Goal: Task Accomplishment & Management: Manage account settings

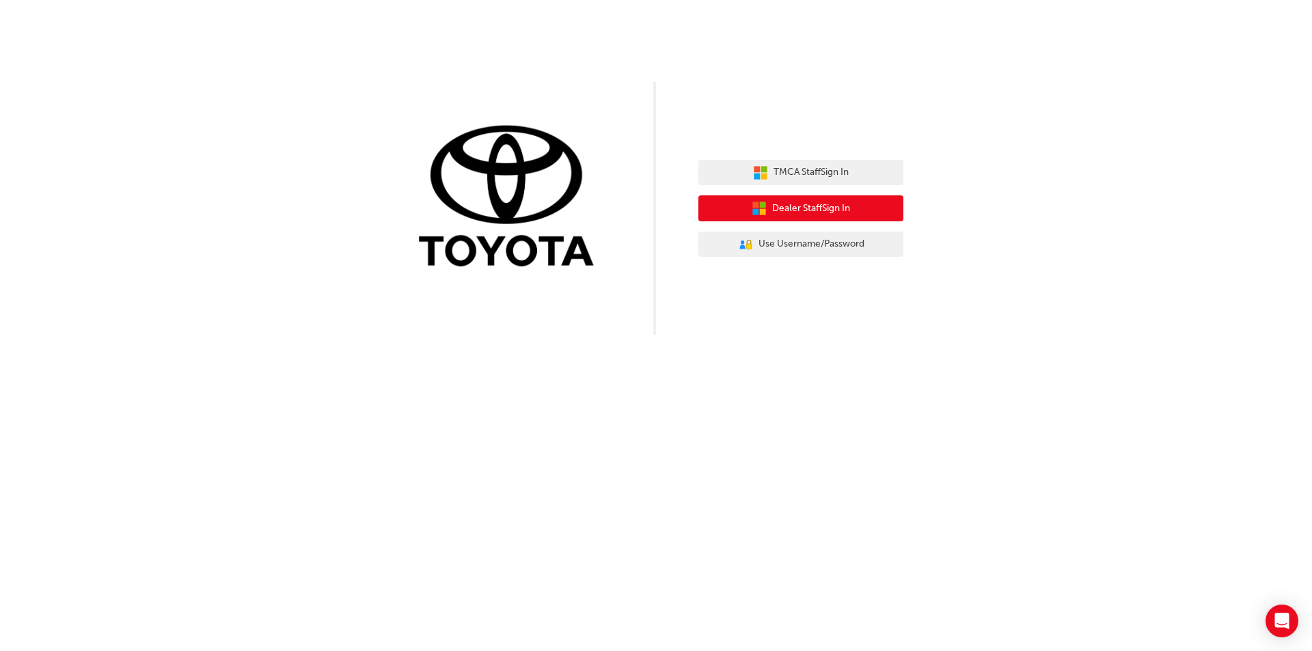
click at [801, 210] on span "Dealer Staff Sign In" at bounding box center [811, 209] width 78 height 16
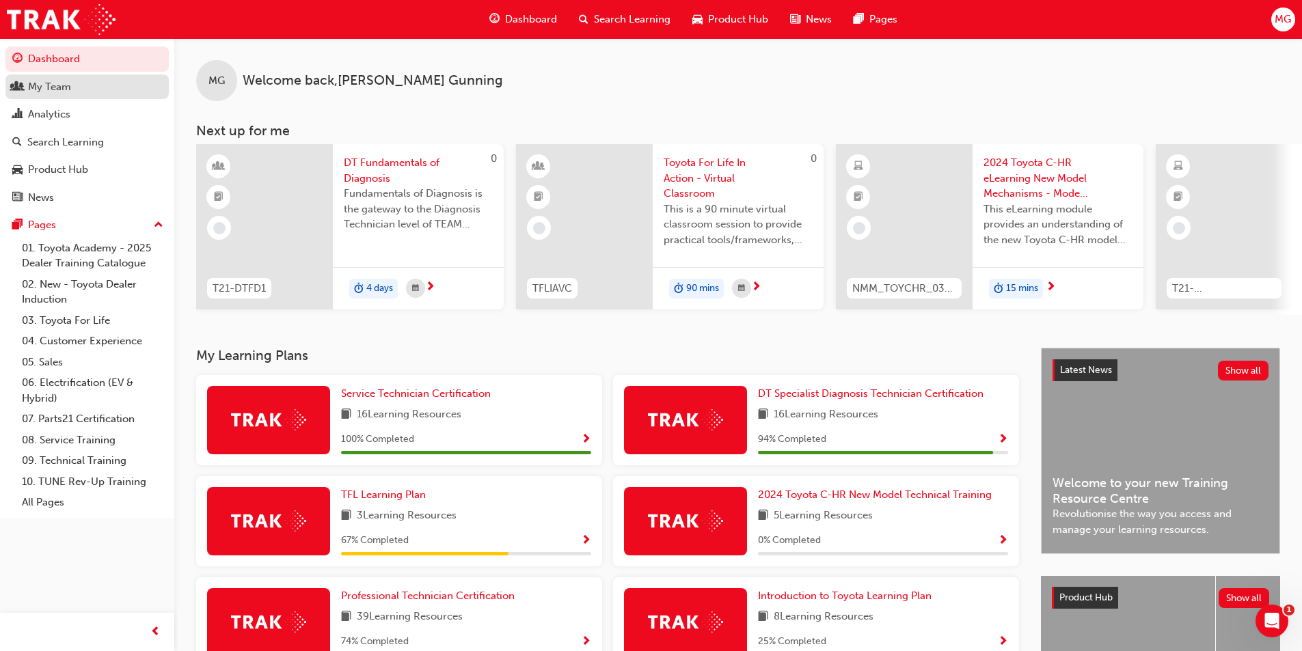
click at [48, 86] on div "My Team" at bounding box center [49, 87] width 43 height 16
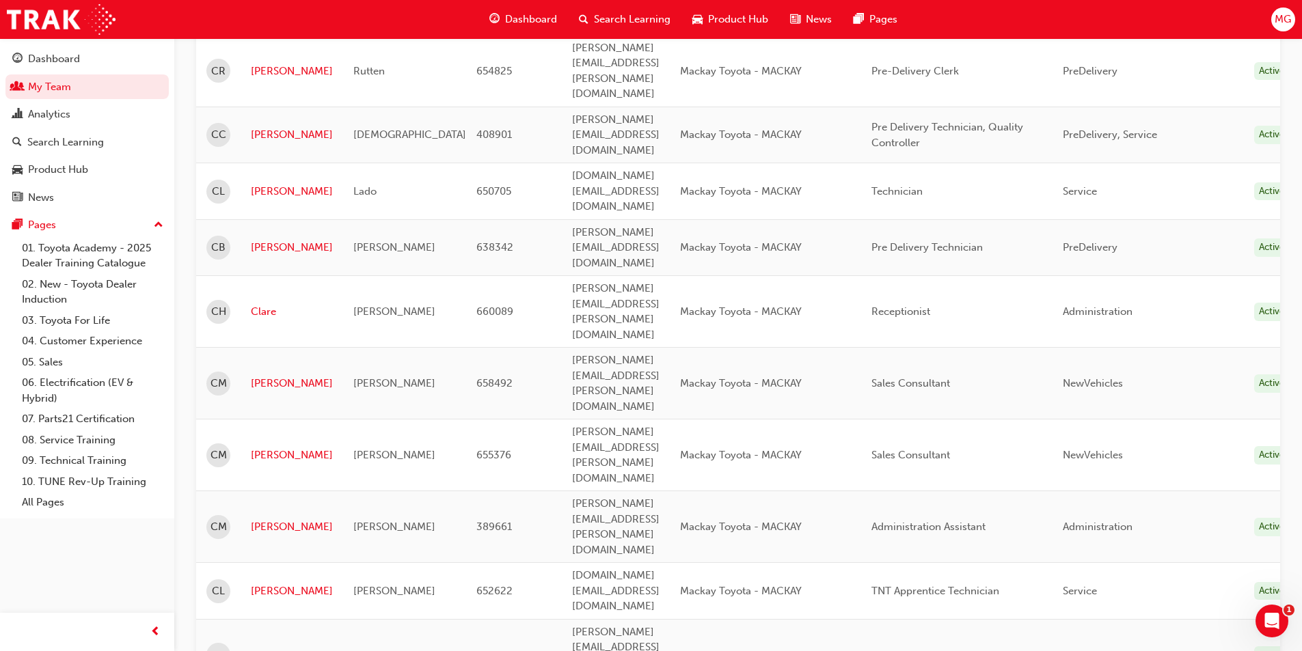
scroll to position [1497, 0]
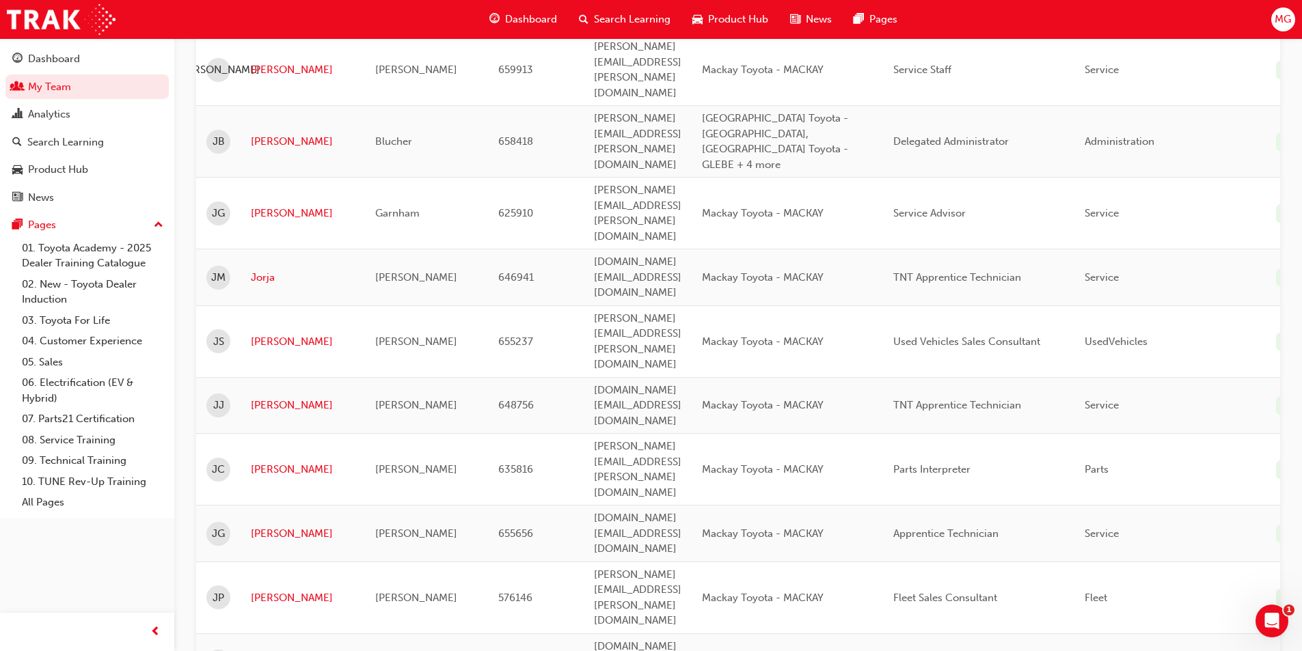
scroll to position [540, 0]
click at [260, 399] on link "[PERSON_NAME]" at bounding box center [303, 407] width 104 height 16
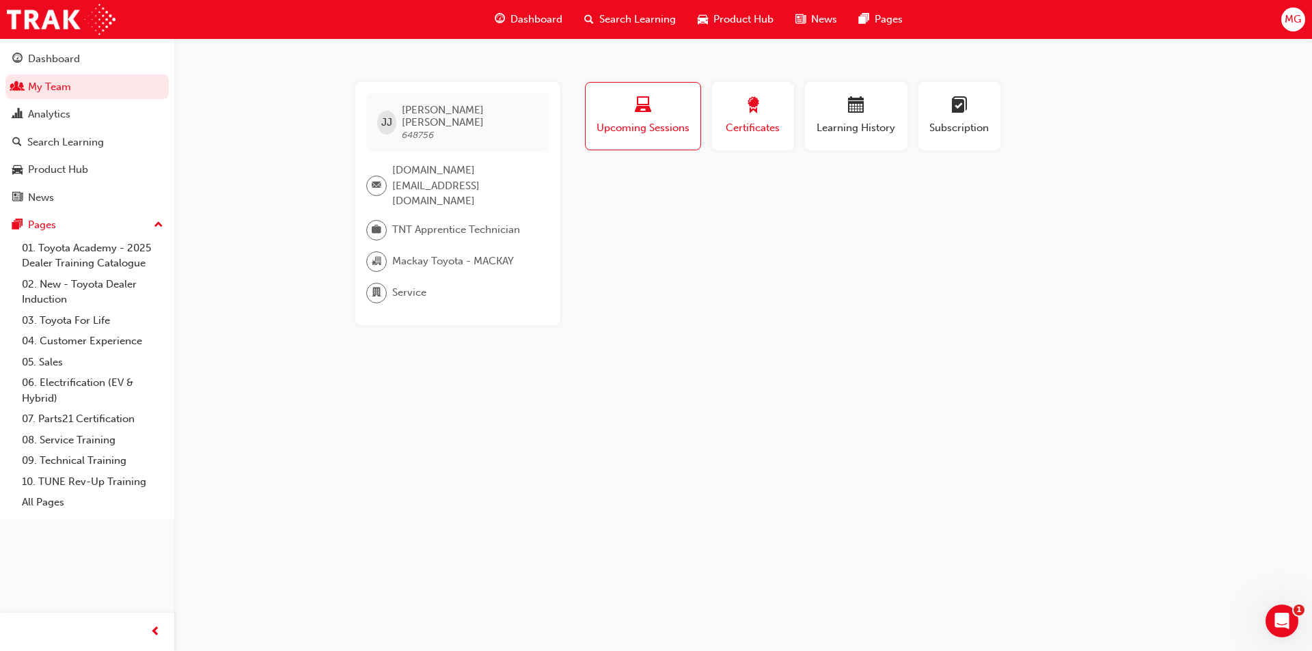
click at [742, 133] on span "Certificates" at bounding box center [754, 128] width 62 height 16
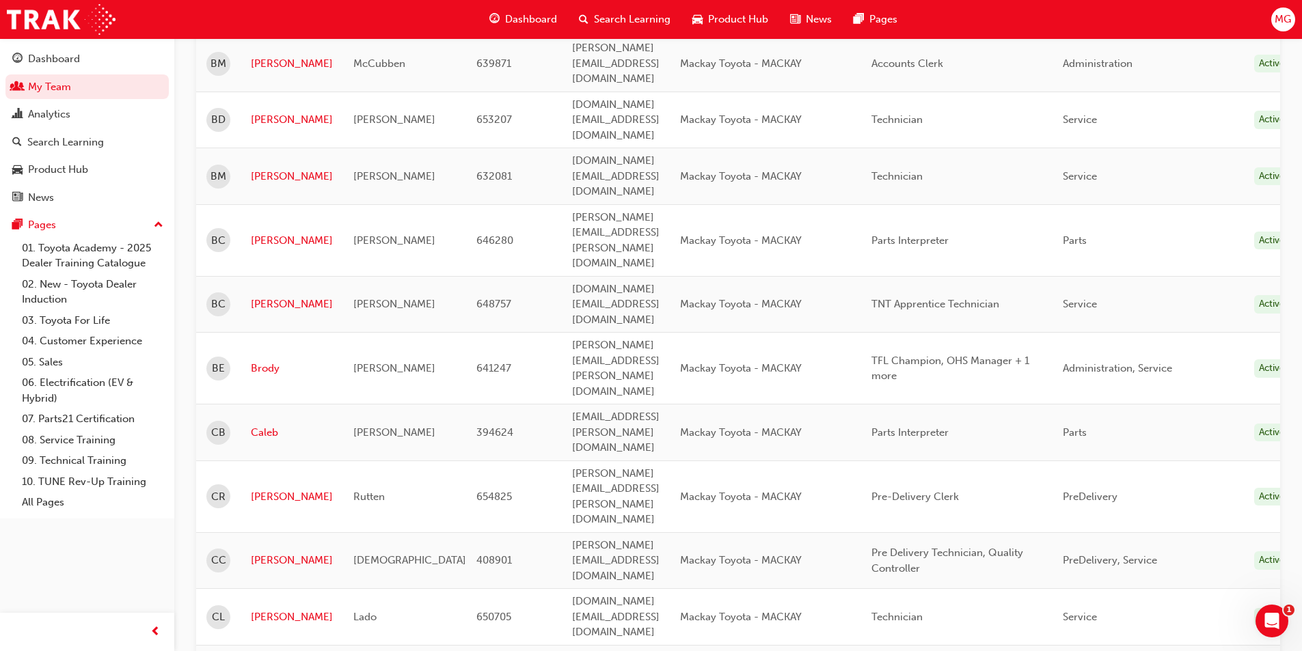
scroll to position [1025, 0]
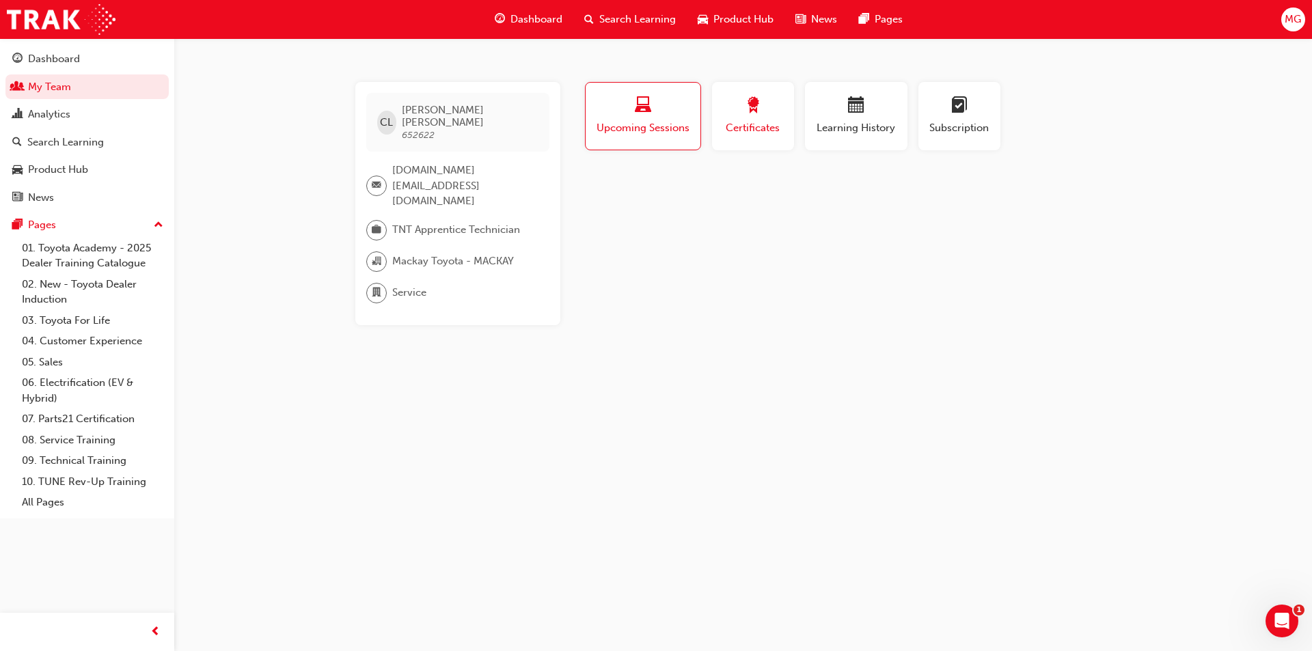
click at [744, 129] on span "Certificates" at bounding box center [754, 128] width 62 height 16
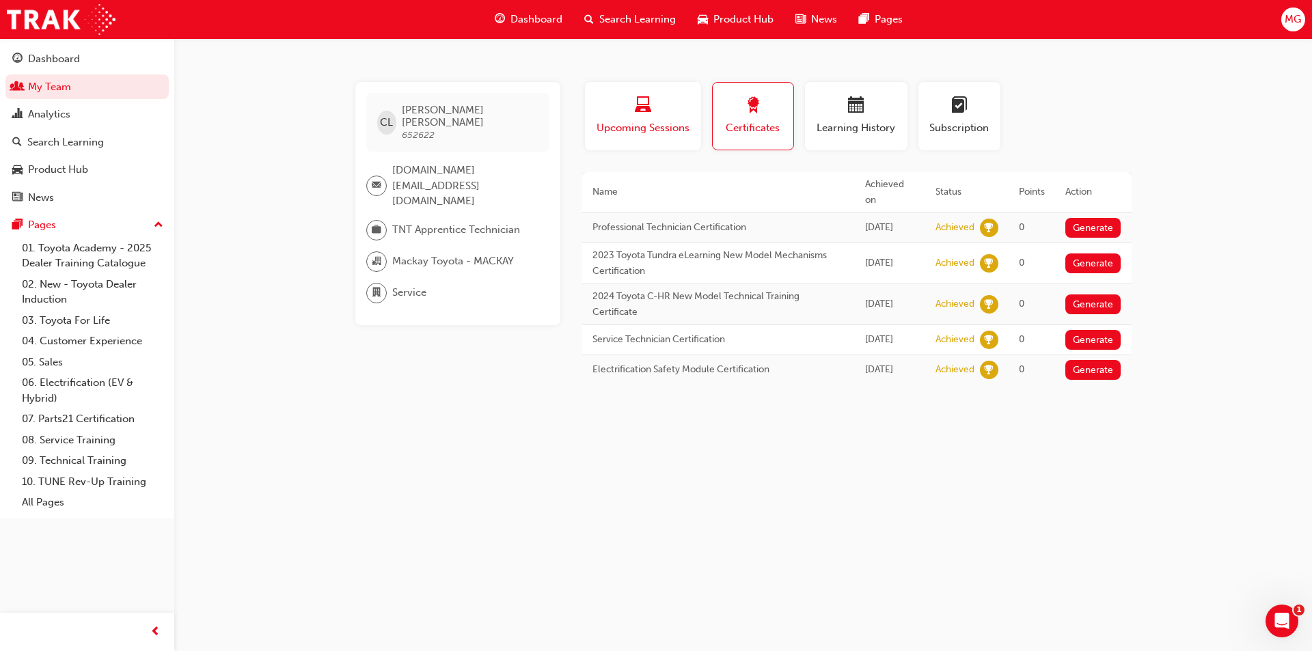
click at [649, 126] on span "Upcoming Sessions" at bounding box center [643, 128] width 96 height 16
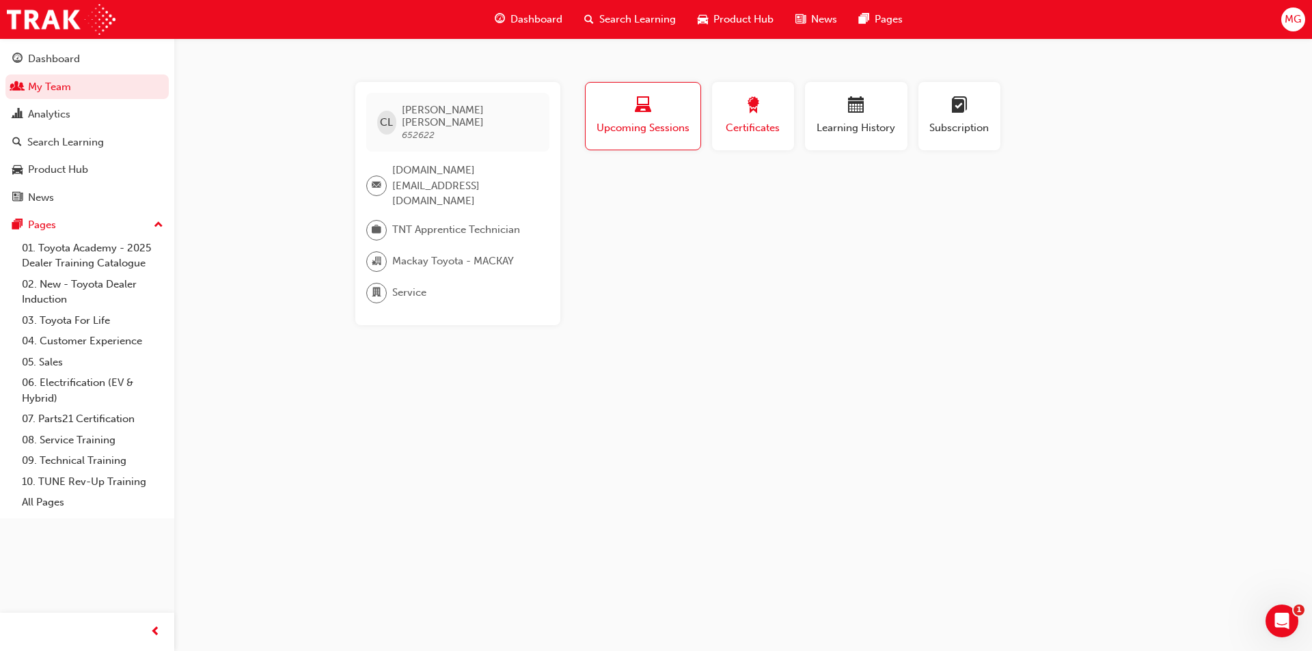
click at [772, 119] on div "Certificates" at bounding box center [754, 116] width 62 height 39
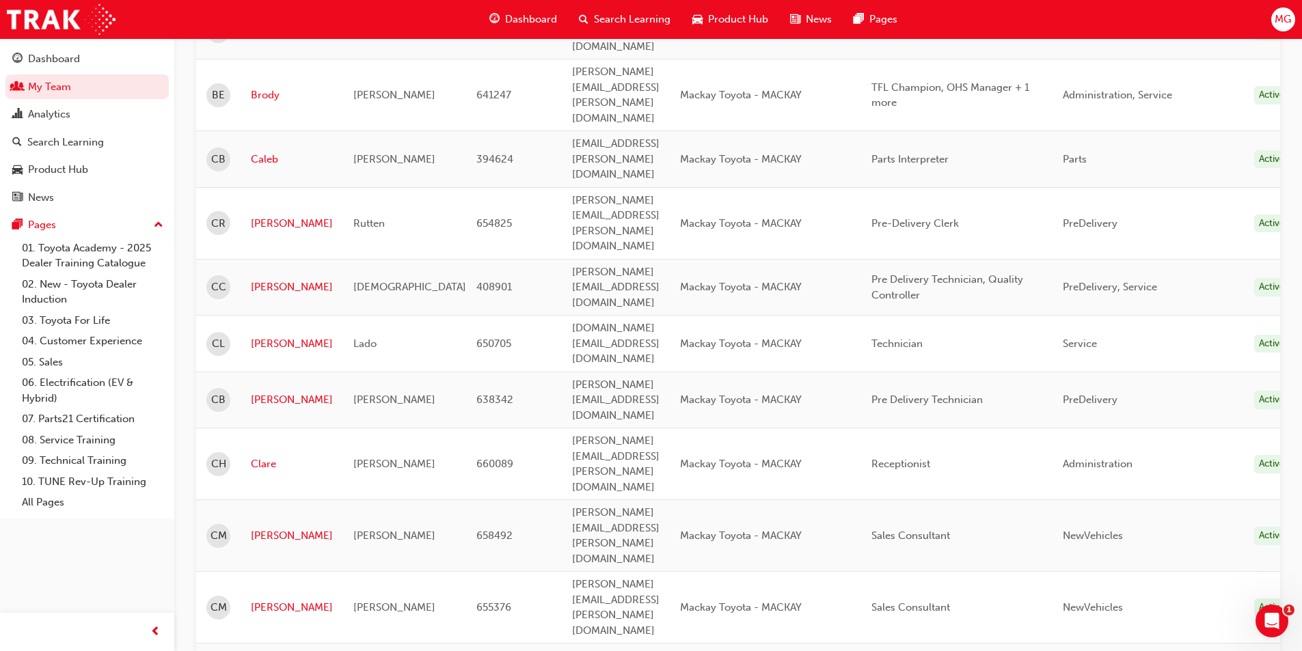
scroll to position [1565, 0]
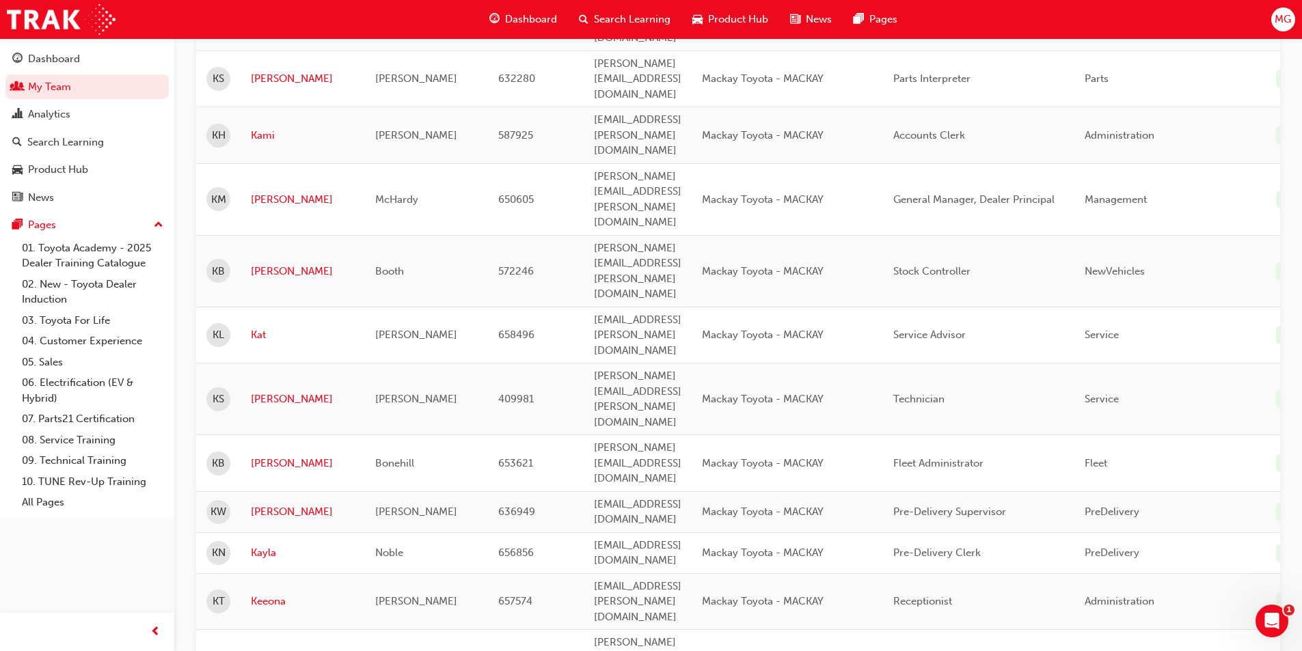
scroll to position [1589, 0]
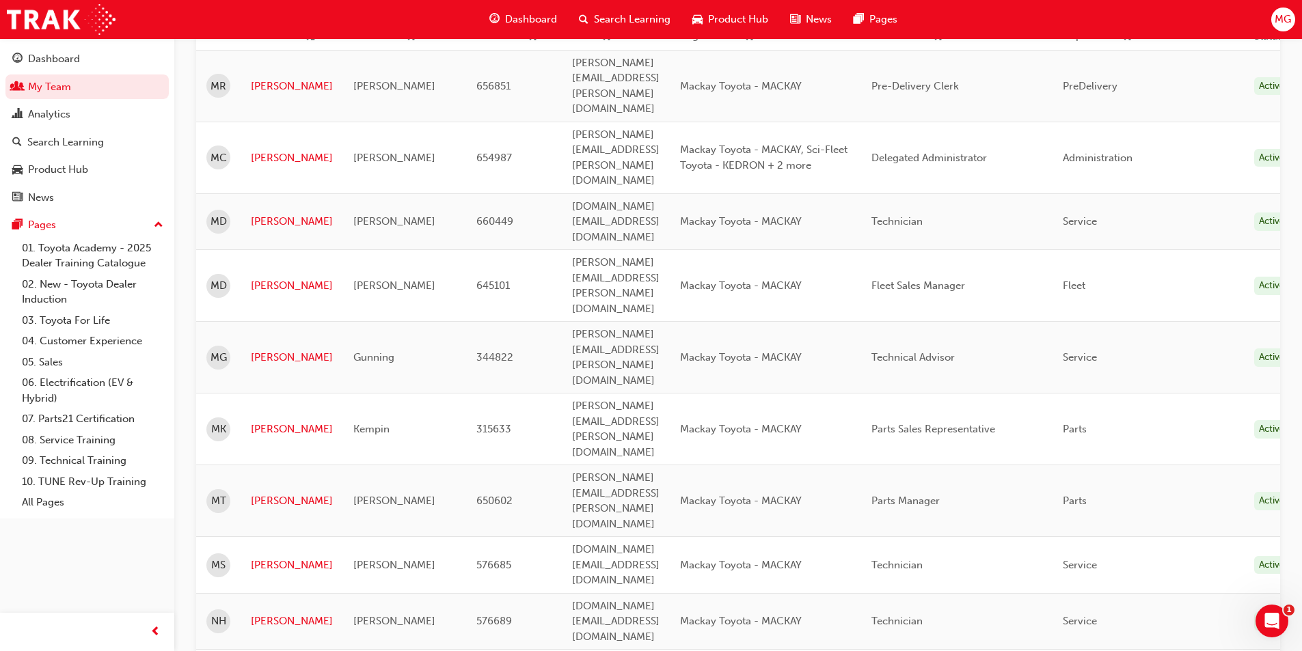
scroll to position [150, 0]
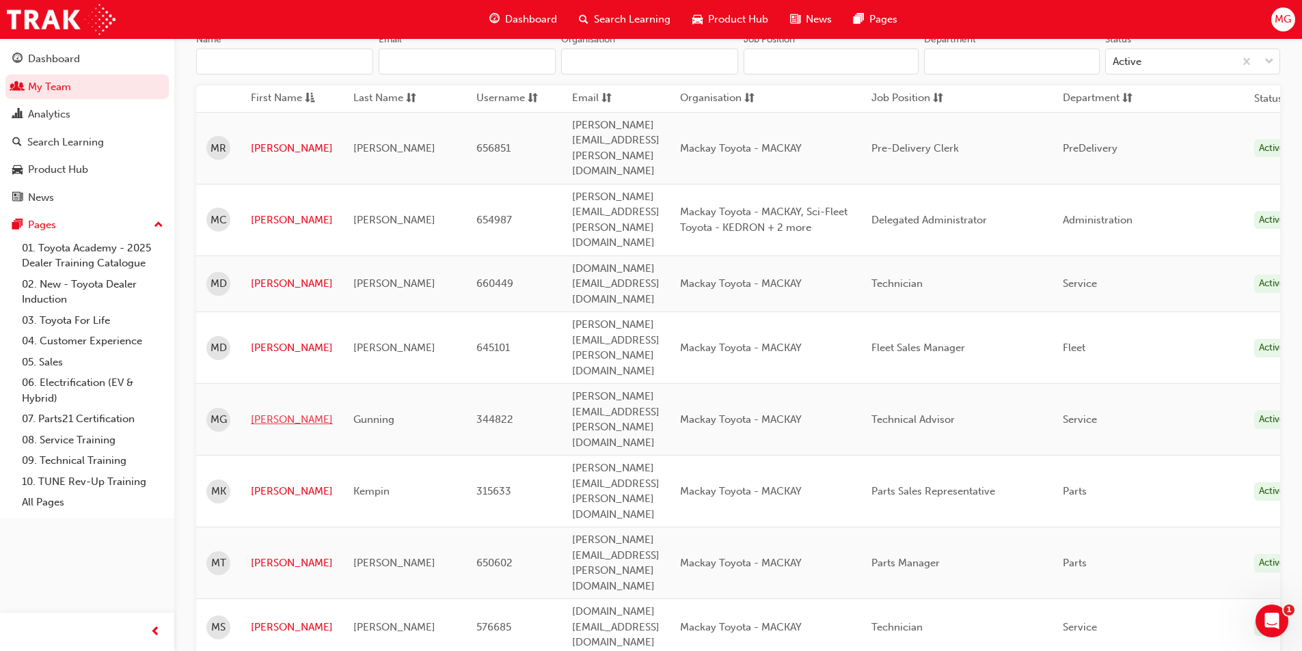
click at [283, 412] on link "[PERSON_NAME]" at bounding box center [292, 420] width 82 height 16
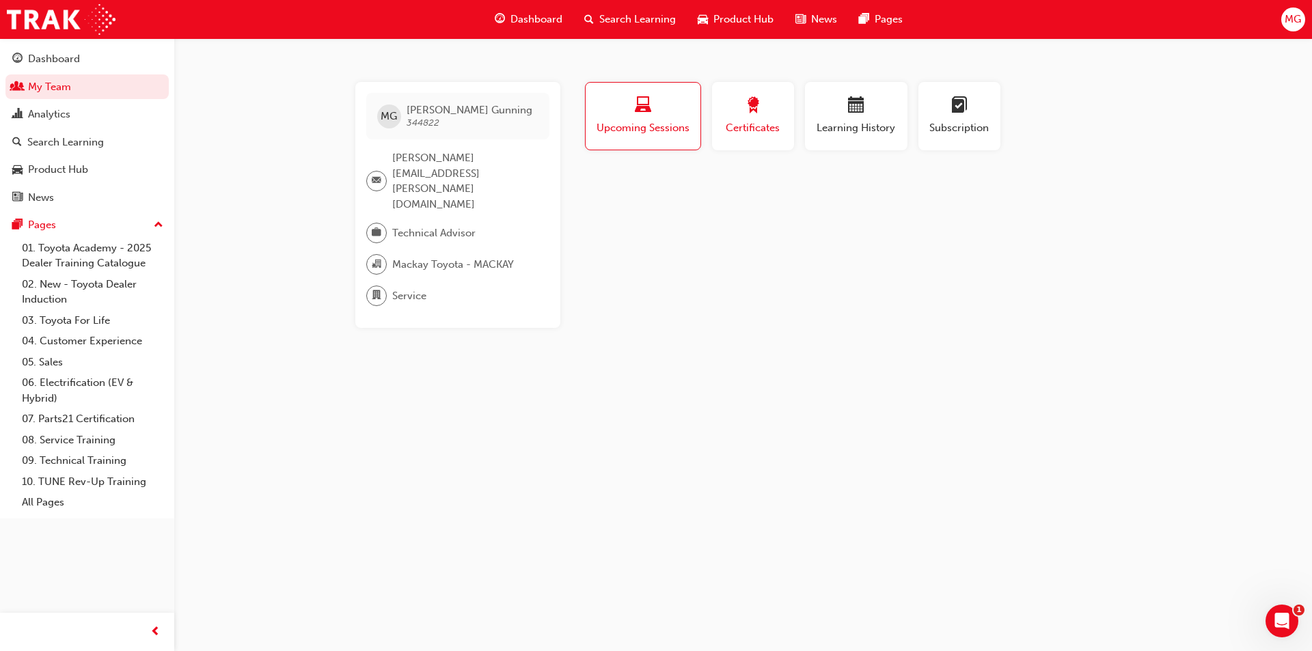
click at [744, 120] on span "Certificates" at bounding box center [754, 128] width 62 height 16
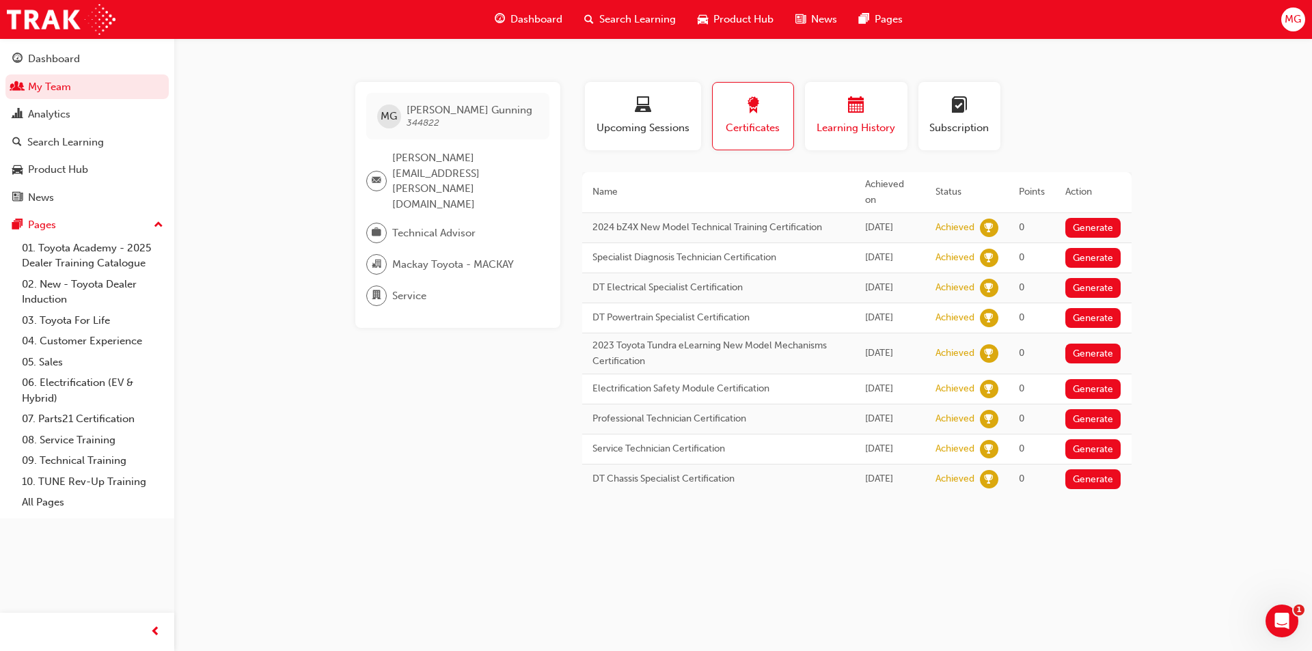
click at [839, 142] on button "Learning History" at bounding box center [856, 116] width 103 height 68
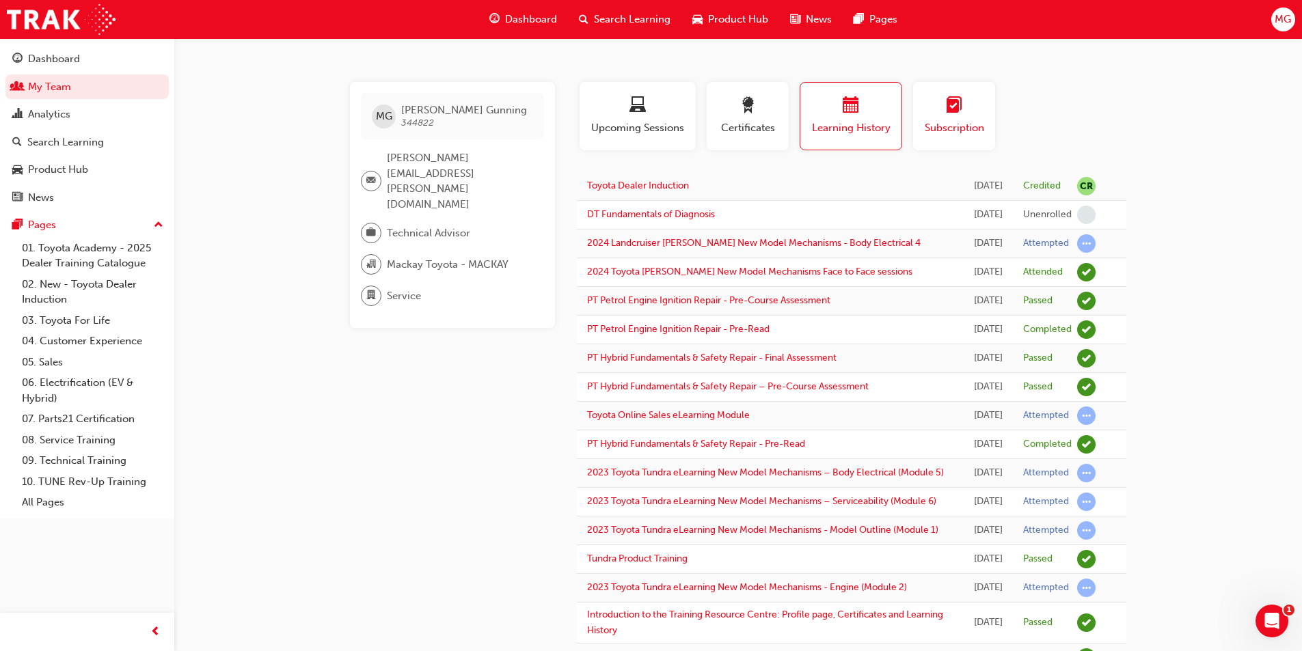
click at [949, 130] on span "Subscription" at bounding box center [955, 128] width 62 height 16
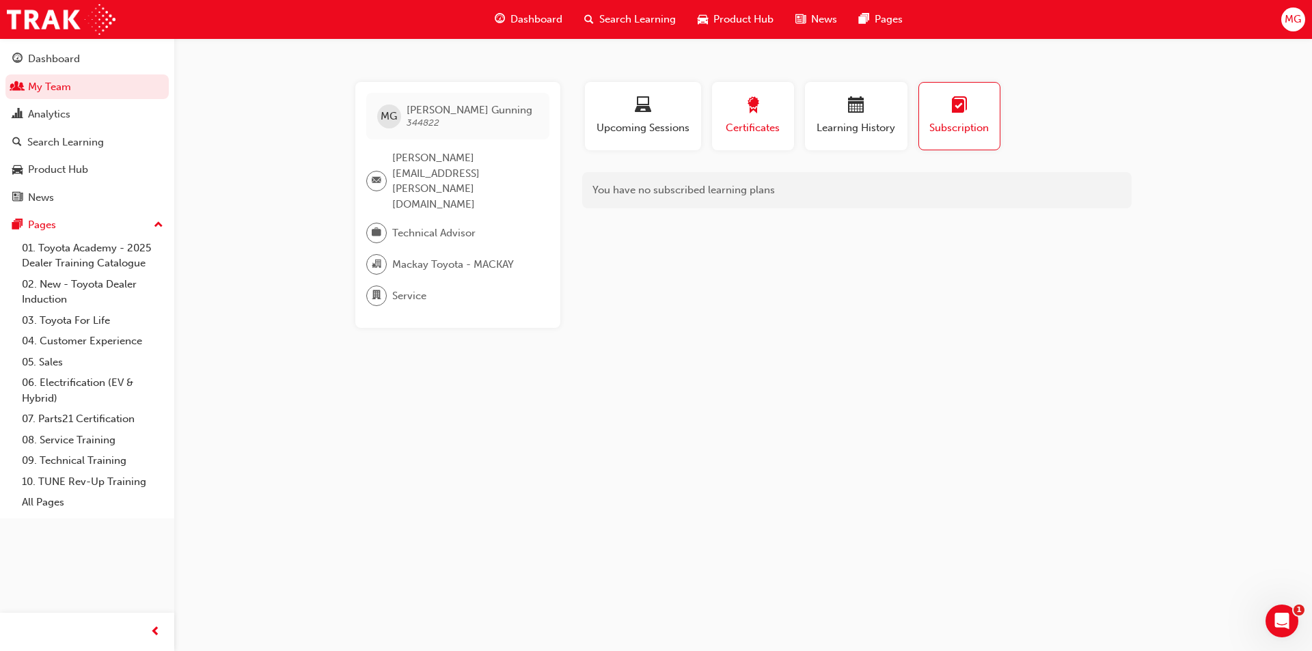
click at [746, 132] on span "Certificates" at bounding box center [754, 128] width 62 height 16
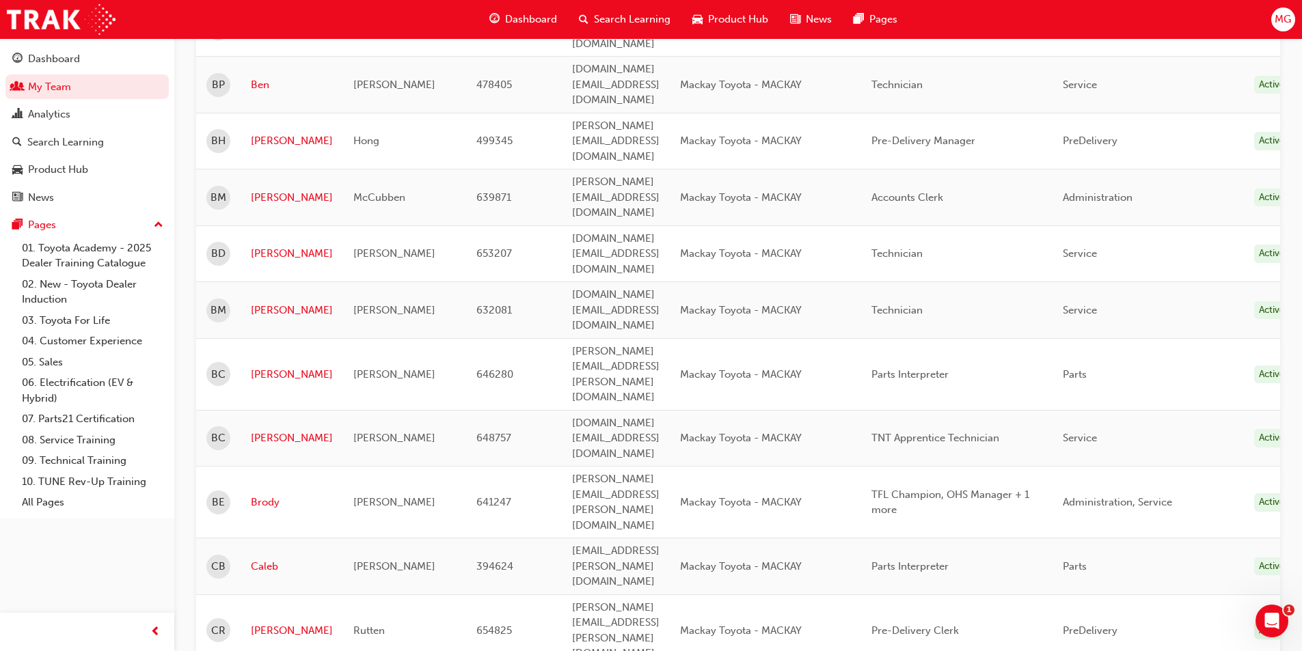
scroll to position [971, 0]
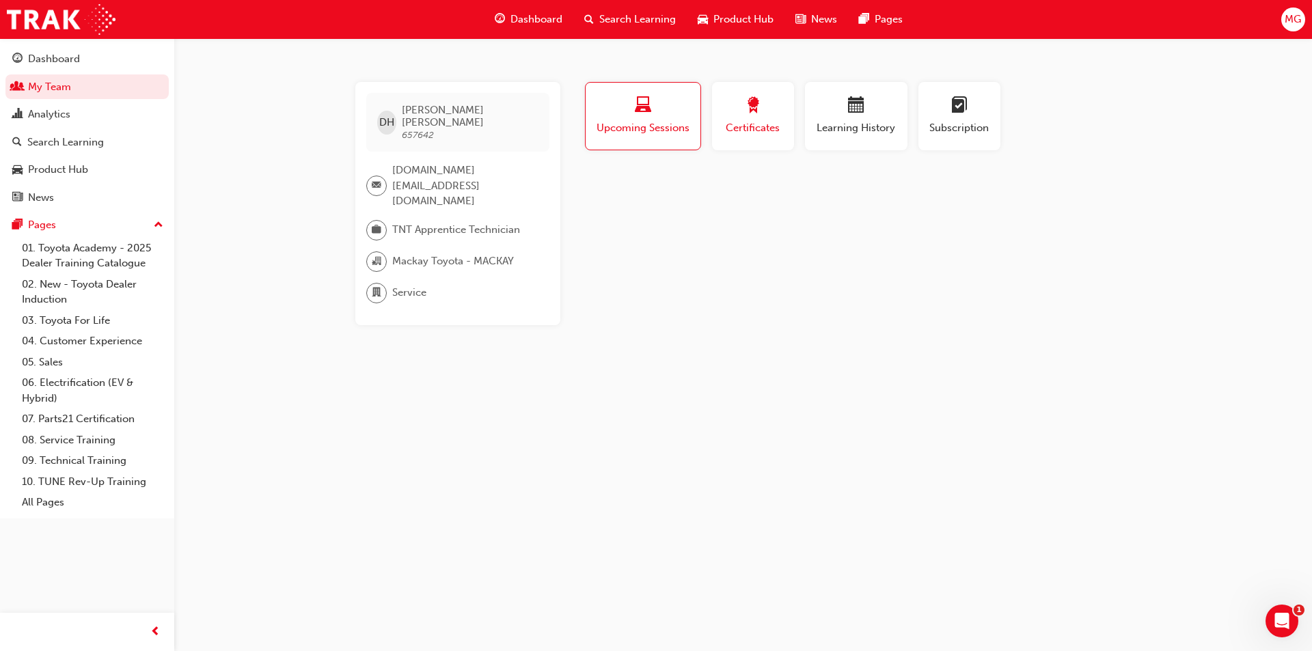
click at [749, 140] on button "Certificates" at bounding box center [753, 116] width 82 height 68
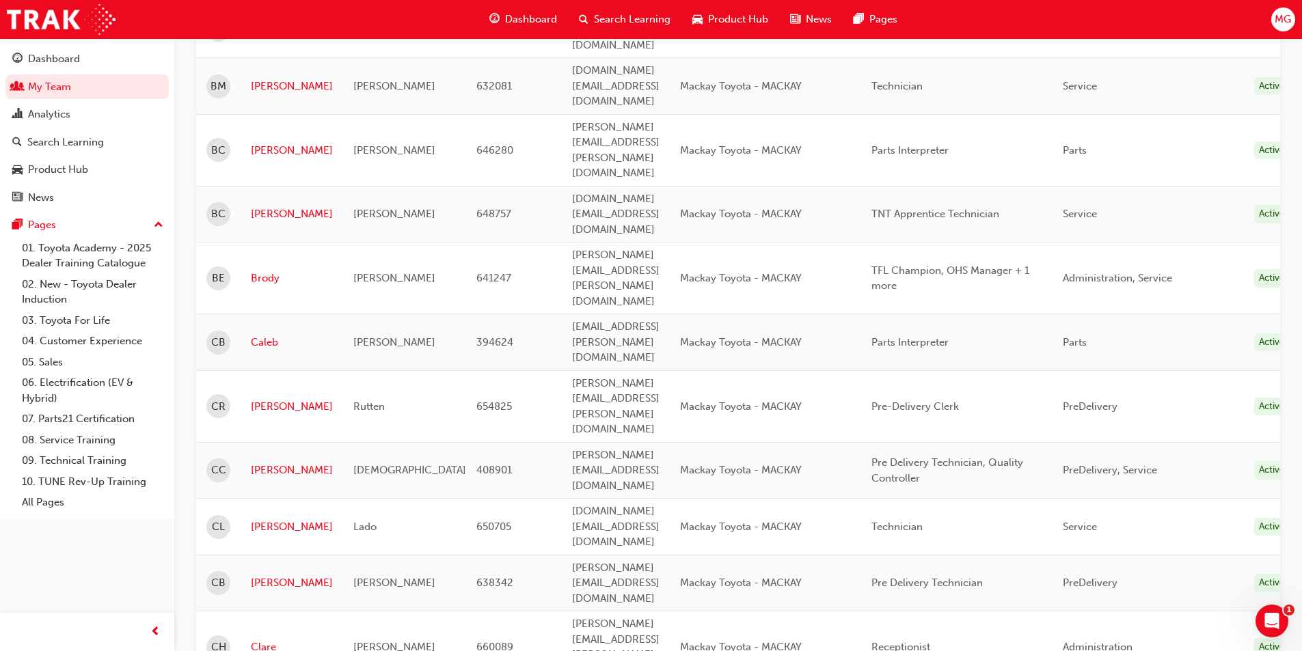
scroll to position [950, 0]
